Goal: Task Accomplishment & Management: Complete application form

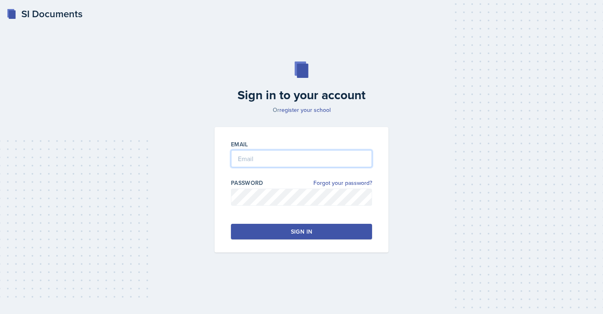
type input "[EMAIL_ADDRESS][PERSON_NAME][DOMAIN_NAME]"
click at [276, 233] on button "Sign in" at bounding box center [301, 232] width 141 height 16
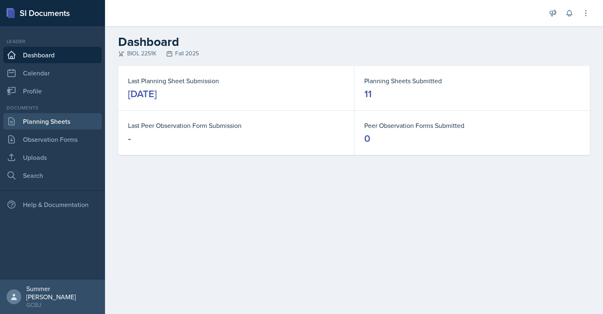
click at [57, 124] on link "Planning Sheets" at bounding box center [52, 121] width 98 height 16
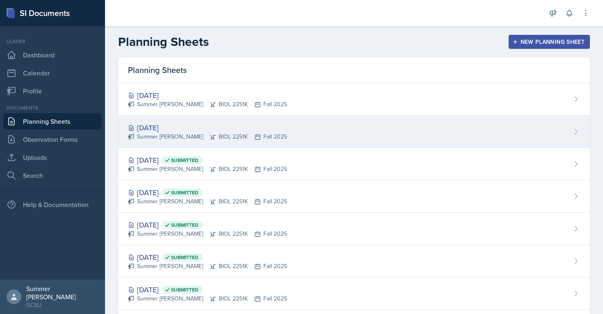
click at [160, 124] on div "[DATE]" at bounding box center [207, 127] width 159 height 11
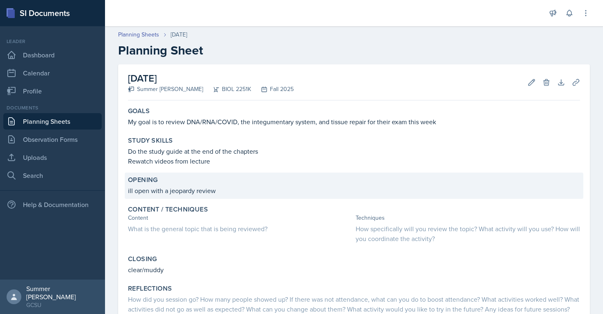
click at [221, 188] on p "ill open with a jeopardy review" at bounding box center [354, 191] width 452 height 10
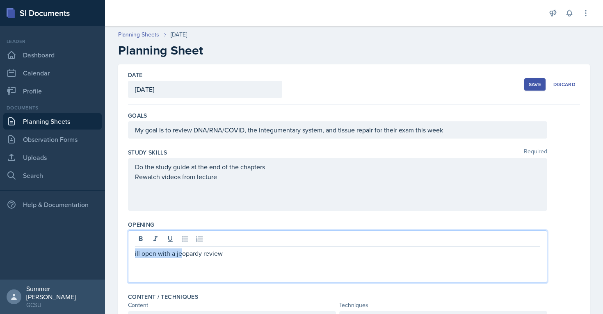
drag, startPoint x: 182, startPoint y: 239, endPoint x: 179, endPoint y: 254, distance: 14.7
click at [179, 254] on p "ill open with a jeopardy review" at bounding box center [337, 254] width 405 height 10
drag, startPoint x: 176, startPoint y: 254, endPoint x: 297, endPoint y: 254, distance: 121.5
click at [297, 254] on p "ill open with a jeopardy review" at bounding box center [337, 254] width 405 height 10
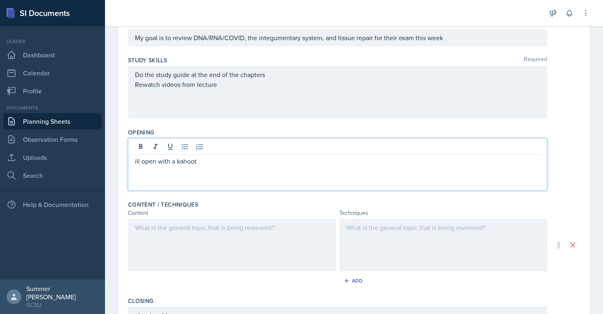
scroll to position [94, 0]
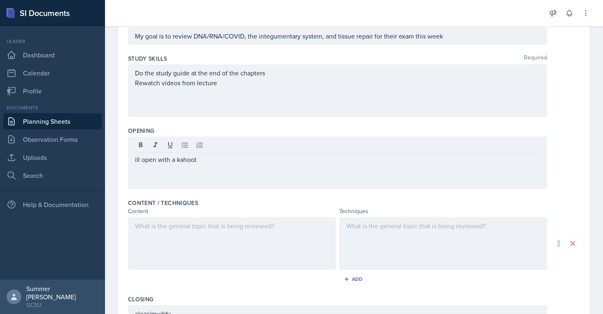
click at [299, 247] on div at bounding box center [232, 244] width 208 height 53
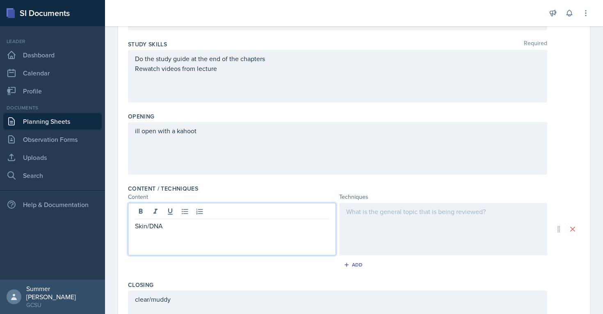
click at [423, 226] on div at bounding box center [443, 229] width 208 height 53
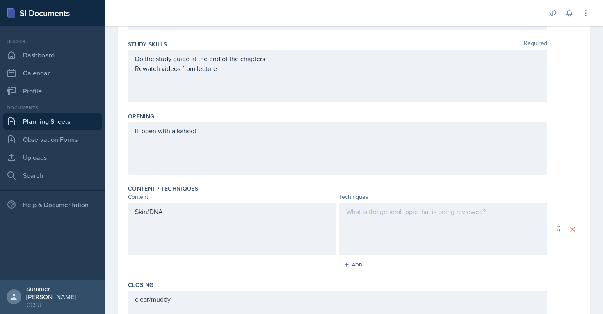
scroll to position [123, 0]
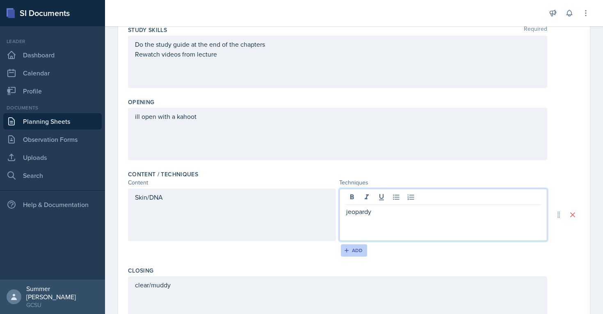
click at [350, 253] on div "Add" at bounding box center [355, 250] width 18 height 7
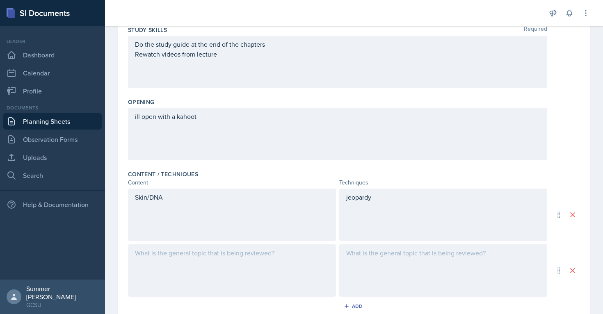
click at [199, 252] on div at bounding box center [232, 271] width 208 height 53
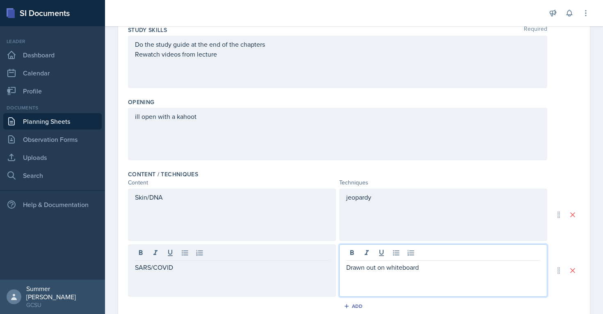
click at [253, 175] on div "Content / Techniques" at bounding box center [354, 174] width 452 height 8
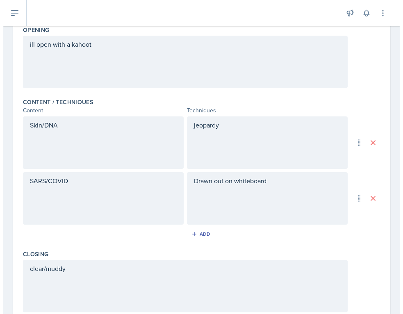
scroll to position [185, 0]
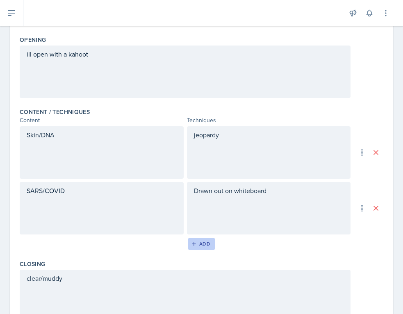
click at [200, 242] on div "Add" at bounding box center [202, 244] width 18 height 7
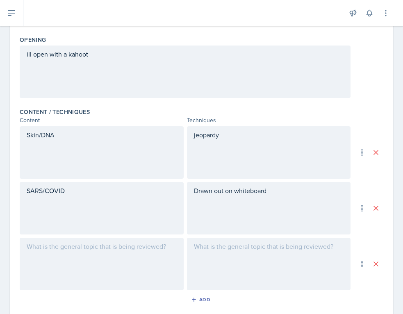
click at [107, 255] on div at bounding box center [102, 264] width 164 height 53
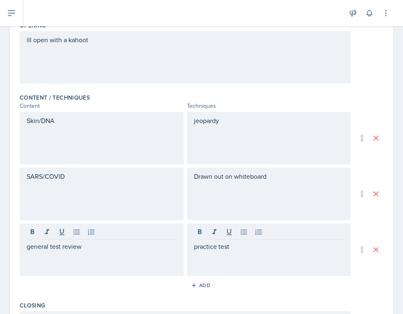
click at [84, 296] on div "Content / Techniques Content Techniques Skin/DNA jeopardy SARS/COVID Drawn out …" at bounding box center [202, 194] width 364 height 208
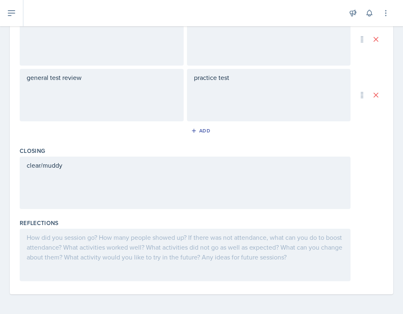
scroll to position [0, 0]
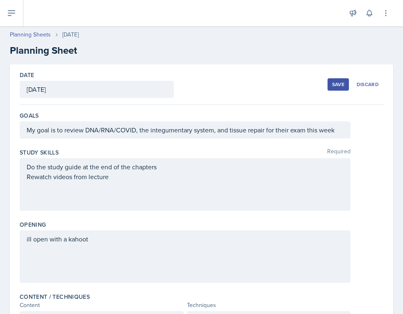
click at [340, 82] on div "Save" at bounding box center [338, 84] width 12 height 7
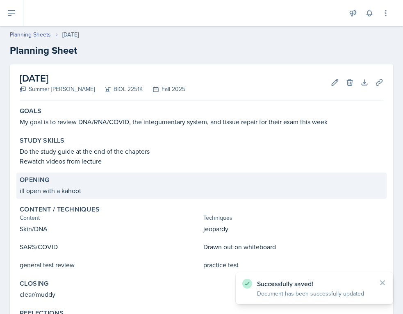
scroll to position [93, 0]
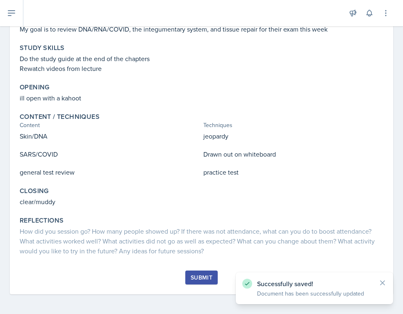
click at [193, 277] on div "Submit" at bounding box center [202, 278] width 22 height 7
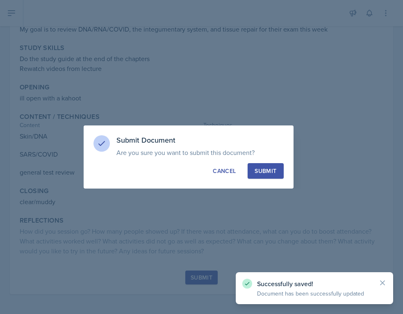
click at [275, 172] on div "Submit" at bounding box center [266, 171] width 22 height 8
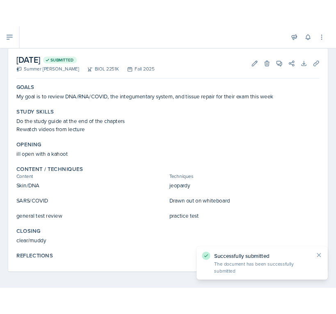
scroll to position [38, 0]
